Goal: Information Seeking & Learning: Learn about a topic

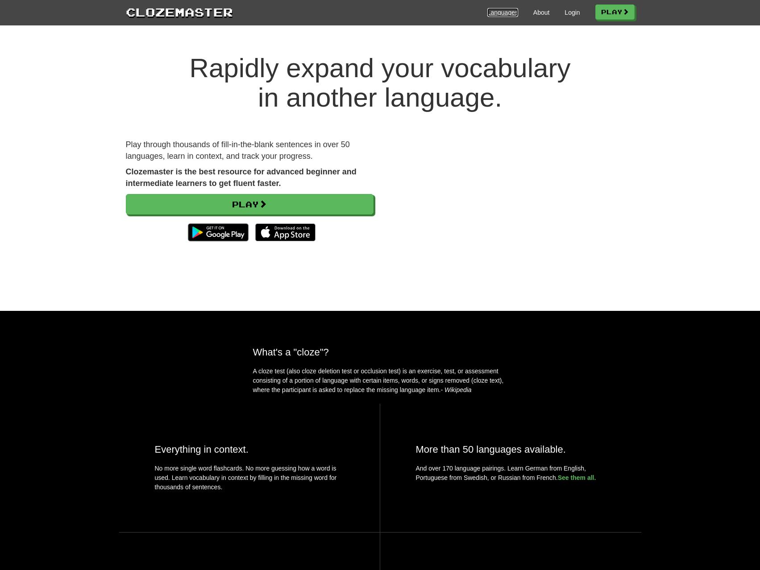
click at [502, 11] on link "Languages" at bounding box center [502, 12] width 31 height 9
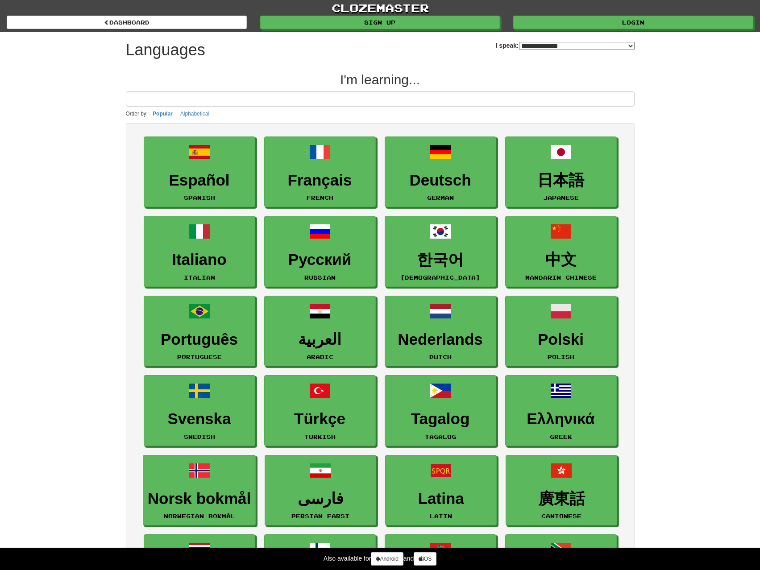
select select "*******"
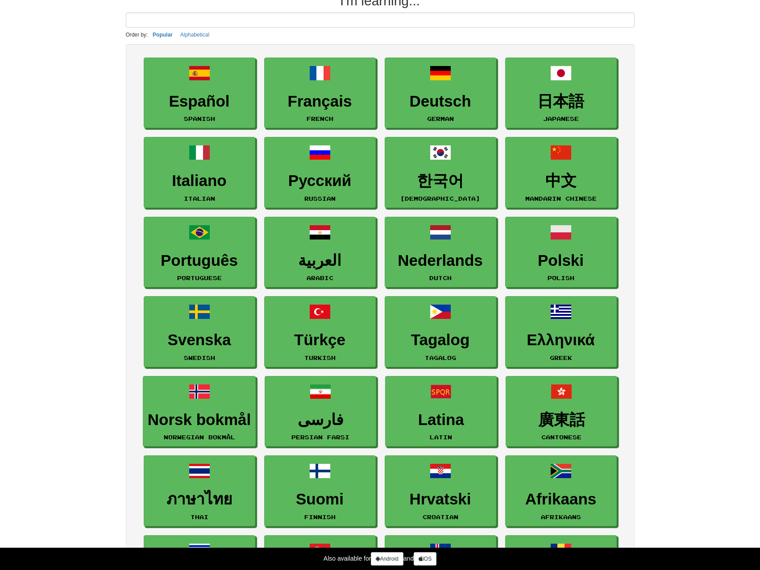
scroll to position [45, 0]
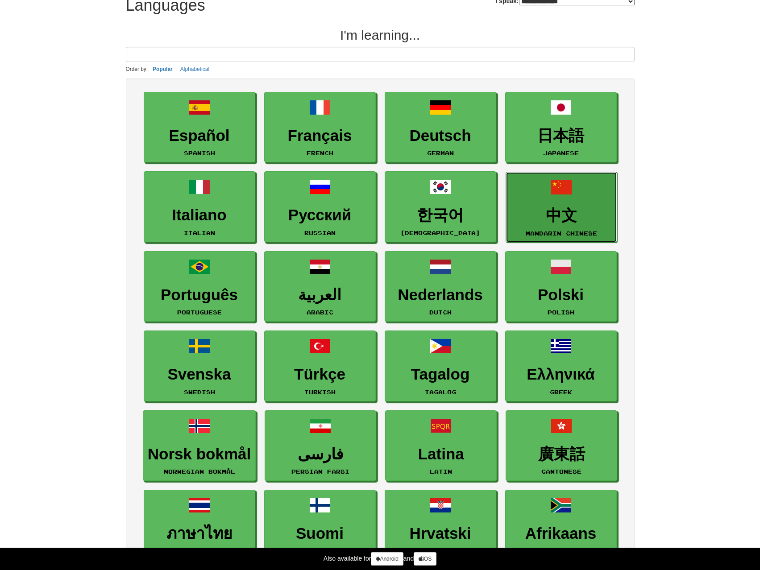
click at [596, 208] on h3 "中文" at bounding box center [561, 215] width 102 height 17
